Goal: Communication & Community: Ask a question

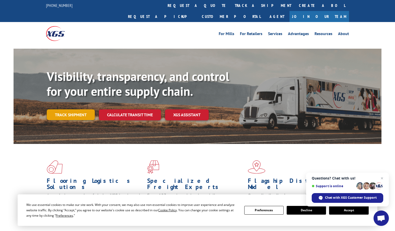
click at [72, 109] on link "Track shipment" at bounding box center [71, 114] width 48 height 11
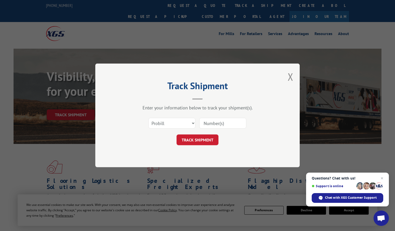
click at [208, 124] on input at bounding box center [222, 123] width 47 height 11
select select "bol"
click at [217, 122] on input at bounding box center [222, 123] width 47 height 11
type input "3373416"
click at [195, 140] on button "TRACK SHIPMENT" at bounding box center [198, 139] width 42 height 11
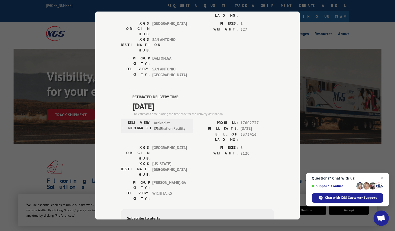
scroll to position [73, 0]
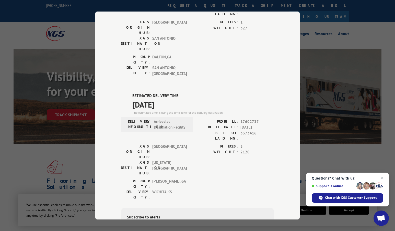
click at [275, 122] on div "Track Shipment DELIVERED DELIVERY INFORMATION: PROBILL: 9418683 BILL DATE: [DAT…" at bounding box center [197, 116] width 205 height 208
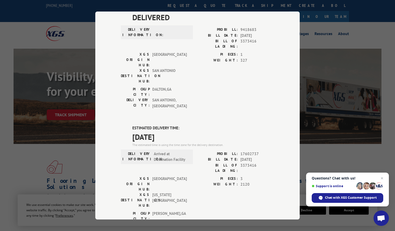
scroll to position [41, 0]
click at [345, 199] on span "Chat with XGS Customer Support" at bounding box center [351, 197] width 52 height 5
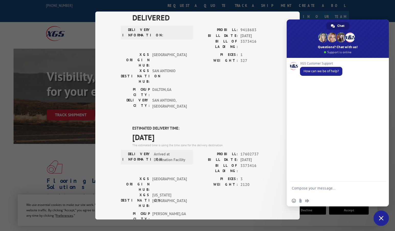
click at [311, 190] on textarea "Compose your message..." at bounding box center [332, 190] width 81 height 9
type textarea "C"
type textarea "Can you help me with information on tracking my order? I have already tracked i…"
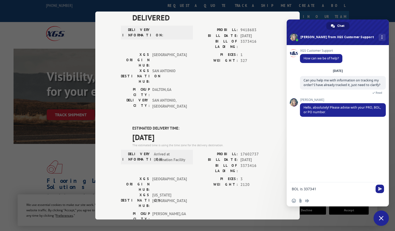
type textarea "BOL is 3373416"
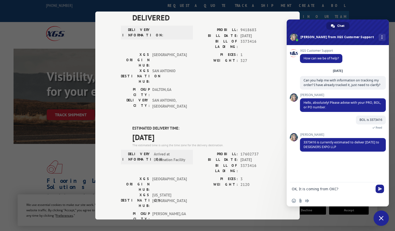
type textarea "OK, It is coming from OKC?"
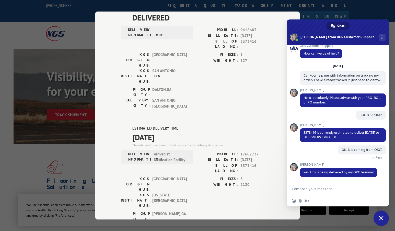
scroll to position [13, 0]
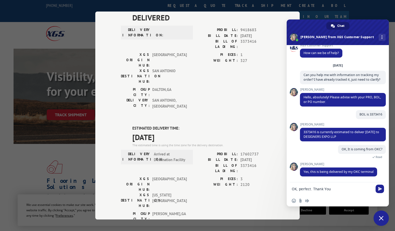
type textarea "OK, perfect. Thank You."
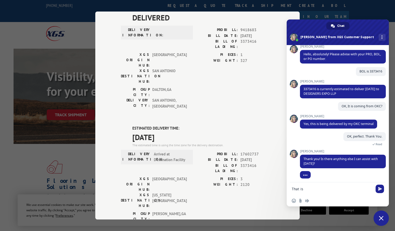
scroll to position [58, 0]
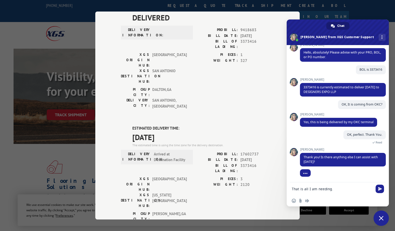
type textarea "That is all I am needing."
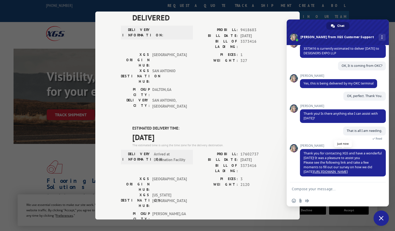
scroll to position [103, 0]
click at [379, 220] on span "Close chat" at bounding box center [381, 217] width 15 height 15
